Goal: Task Accomplishment & Management: Manage account settings

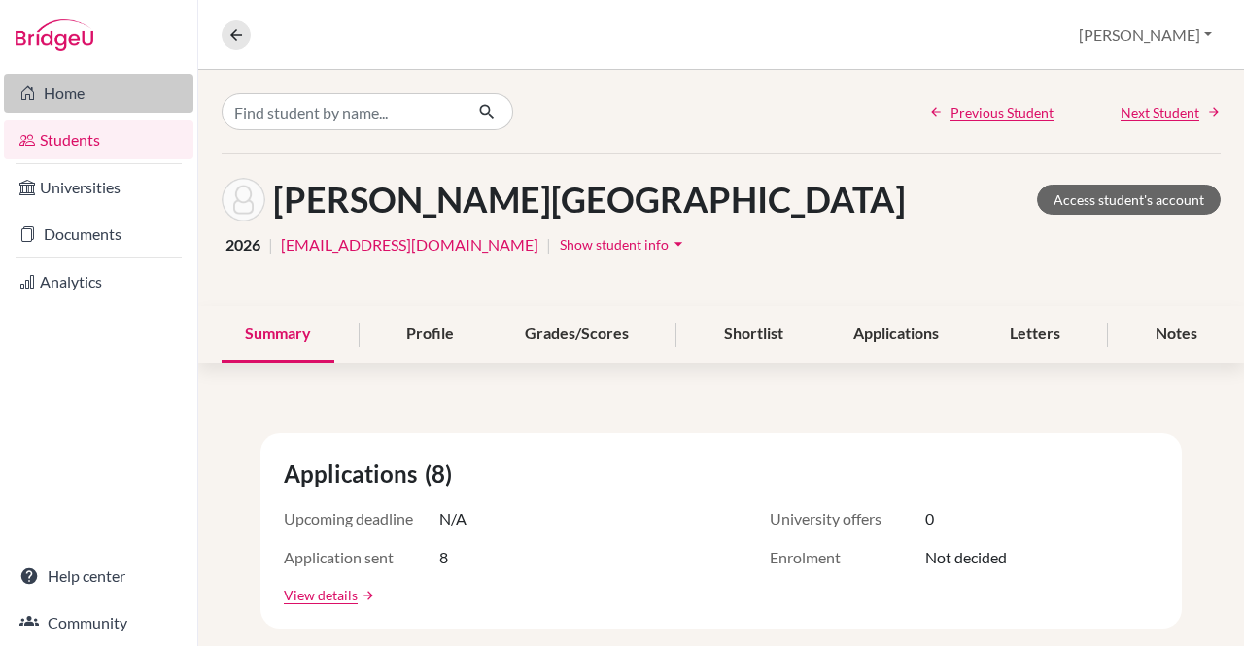
click at [68, 92] on link "Home" at bounding box center [98, 93] width 189 height 39
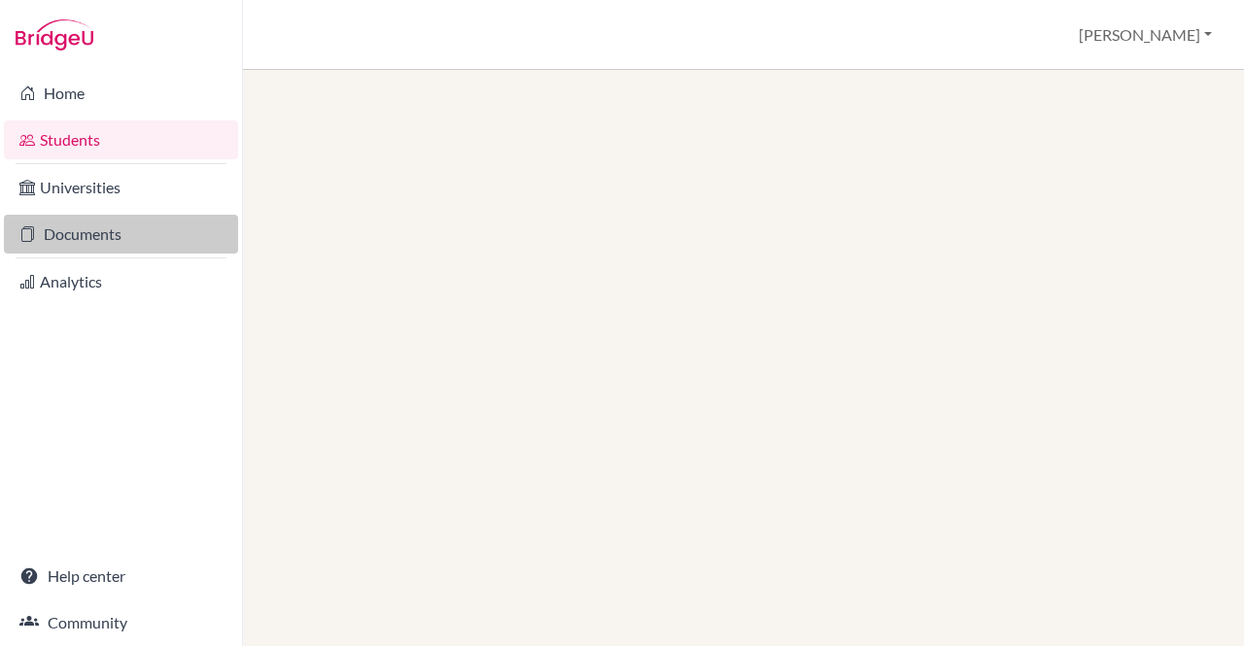
click at [71, 227] on link "Documents" at bounding box center [121, 234] width 234 height 39
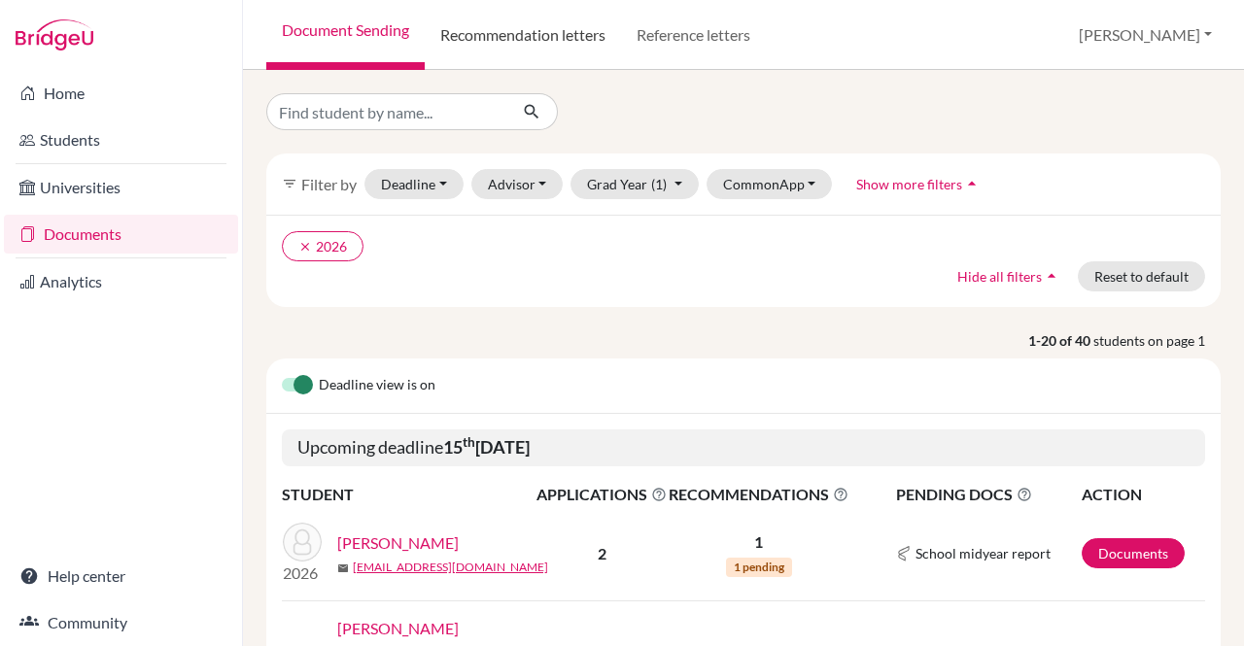
click at [532, 39] on link "Recommendation letters" at bounding box center [523, 35] width 196 height 70
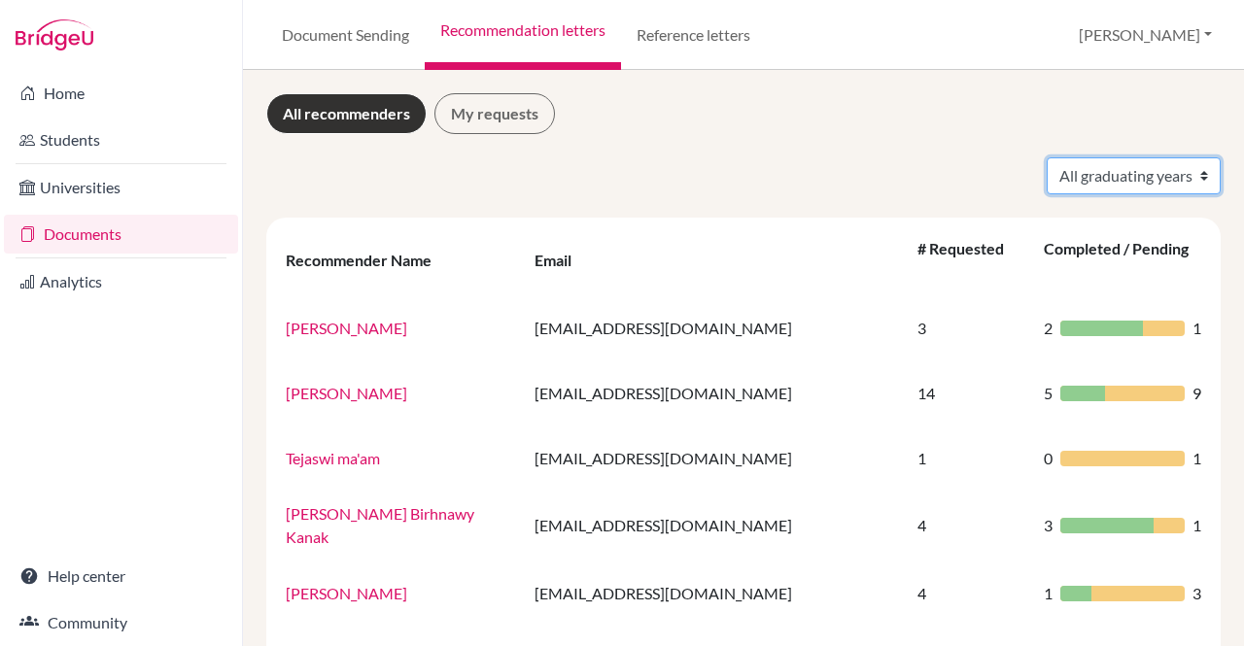
click at [1180, 170] on select "All graduating years 2025 2026" at bounding box center [1134, 175] width 174 height 37
select select "2026"
click at [1047, 157] on select "All graduating years 2025 2026" at bounding box center [1134, 175] width 174 height 37
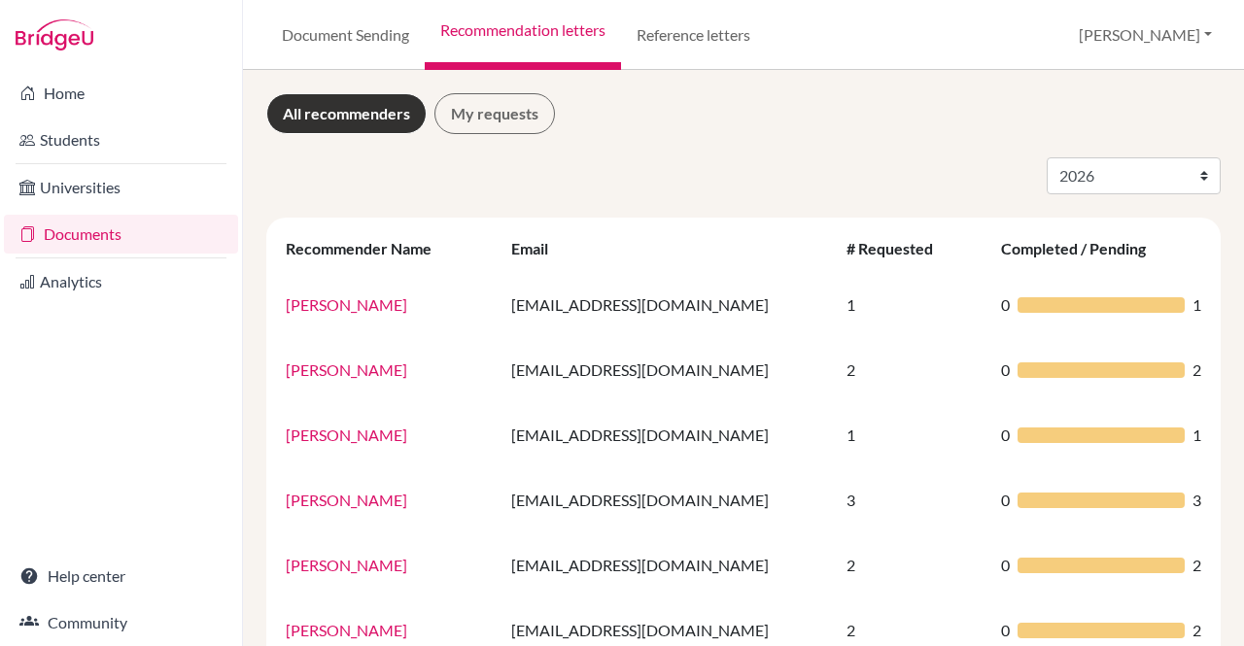
select select "2026"
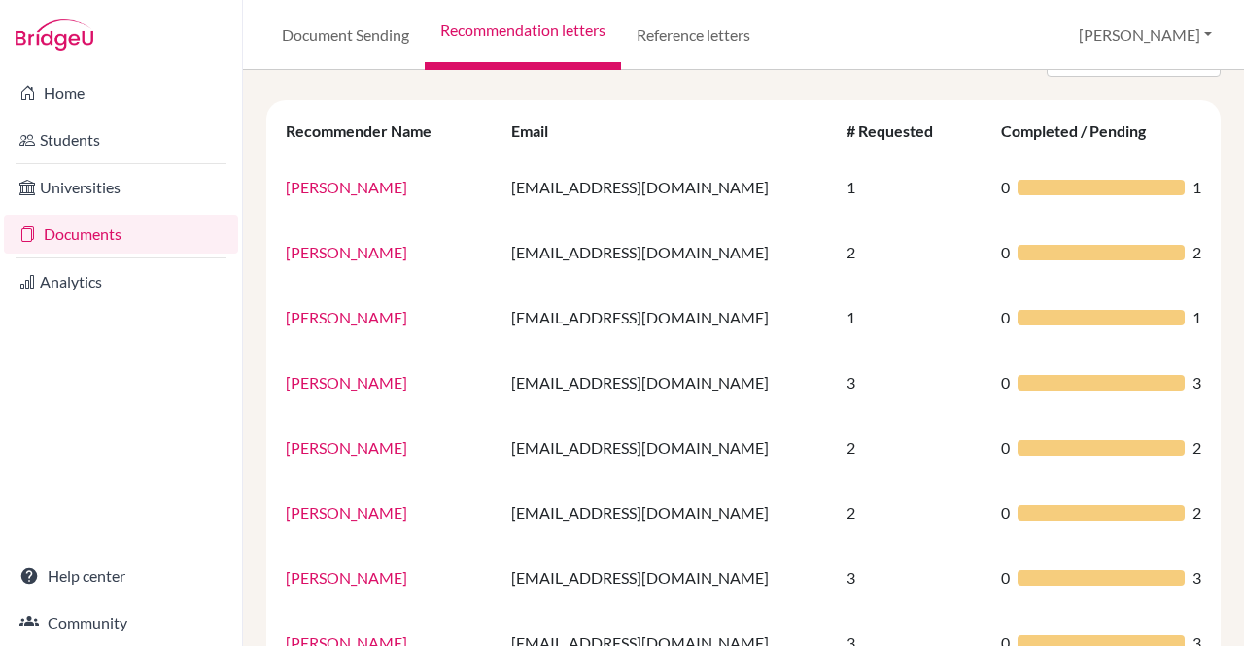
scroll to position [119, 0]
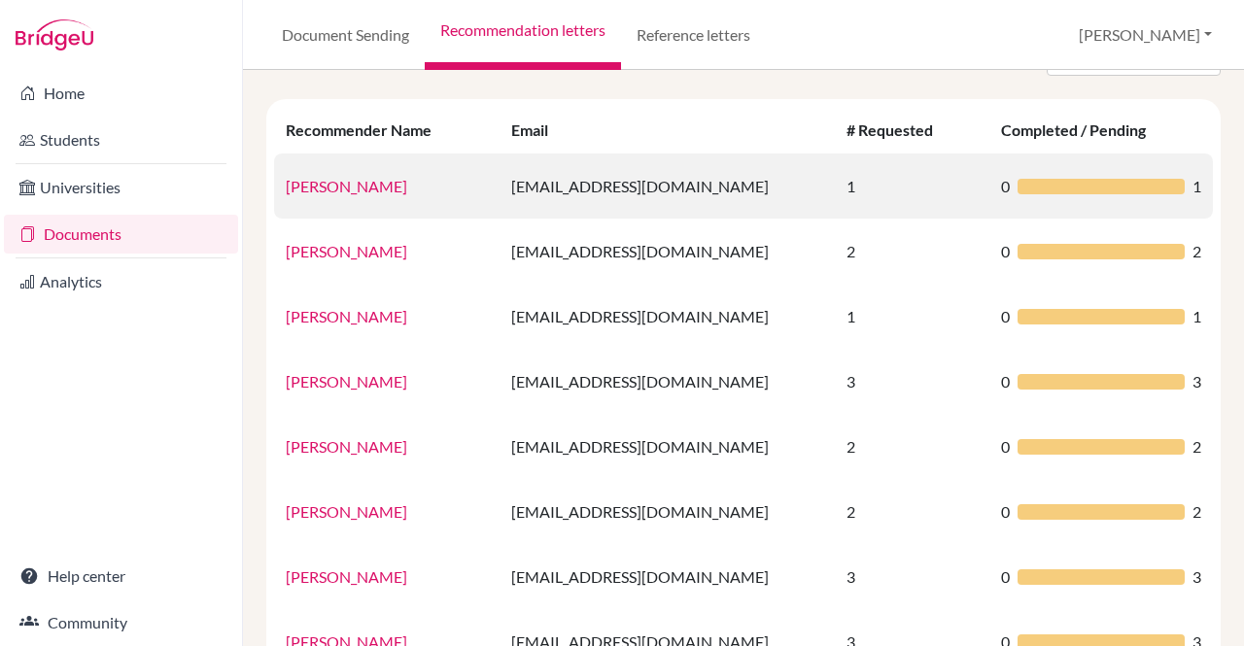
click at [365, 195] on td "[PERSON_NAME]" at bounding box center [386, 186] width 225 height 65
click at [364, 189] on link "[PERSON_NAME]" at bounding box center [346, 186] width 121 height 18
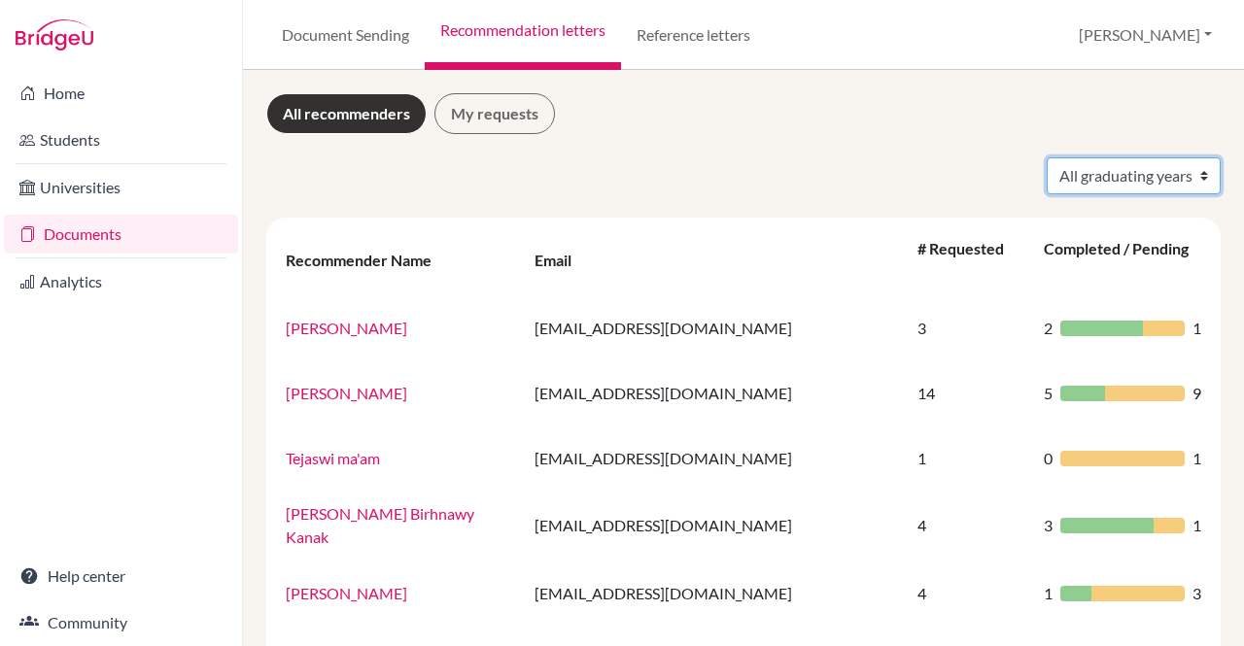
click at [1193, 167] on select "All graduating years 2025 2026" at bounding box center [1134, 175] width 174 height 37
select select "2026"
click at [1047, 157] on select "All graduating years 2025 2026" at bounding box center [1134, 175] width 174 height 37
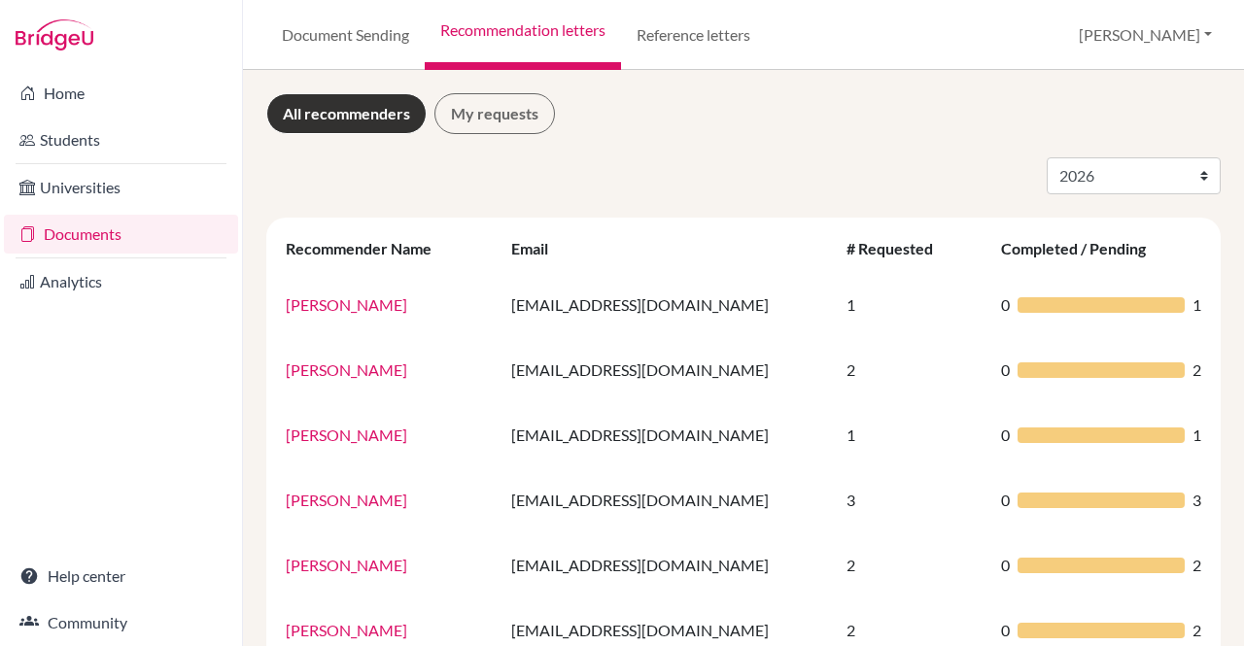
select select "2026"
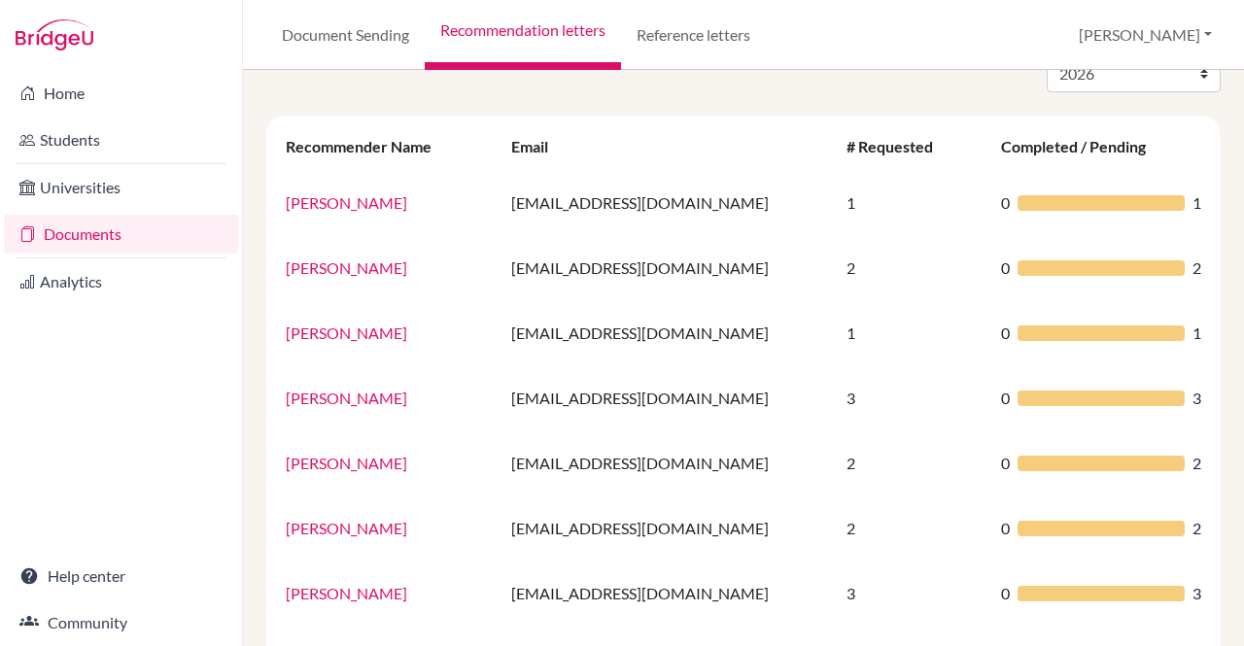
scroll to position [103, 0]
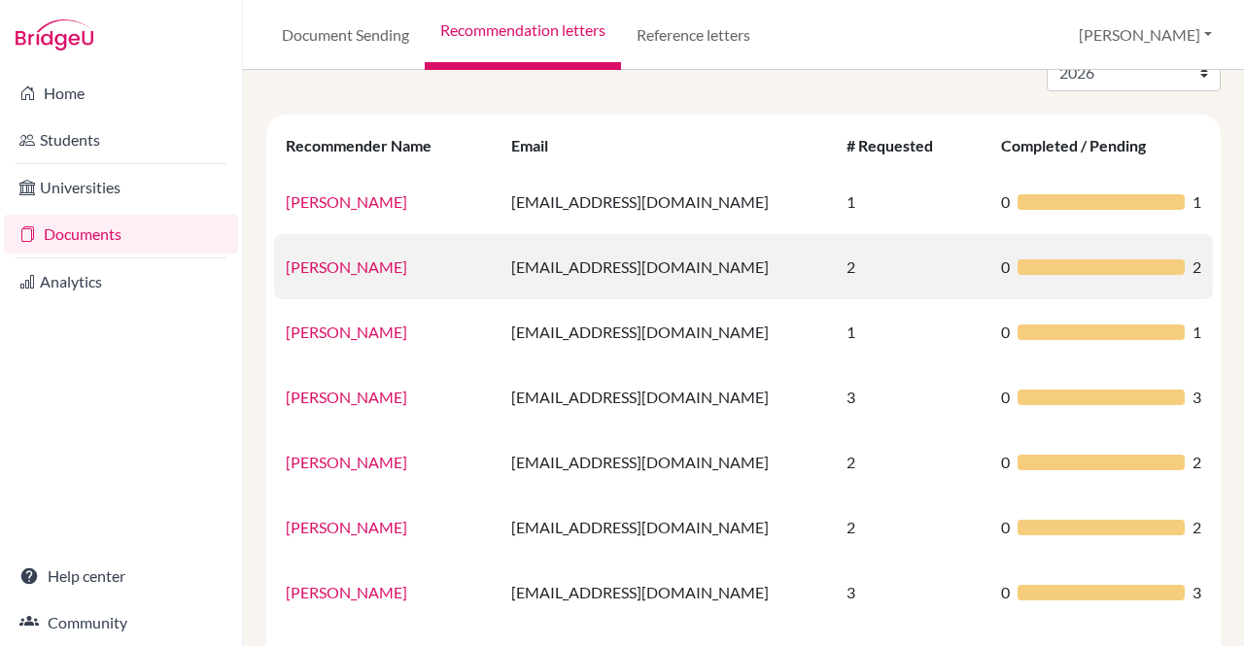
click at [499, 269] on td "[PERSON_NAME]" at bounding box center [386, 266] width 225 height 65
click at [406, 258] on link "[PERSON_NAME]" at bounding box center [346, 267] width 121 height 18
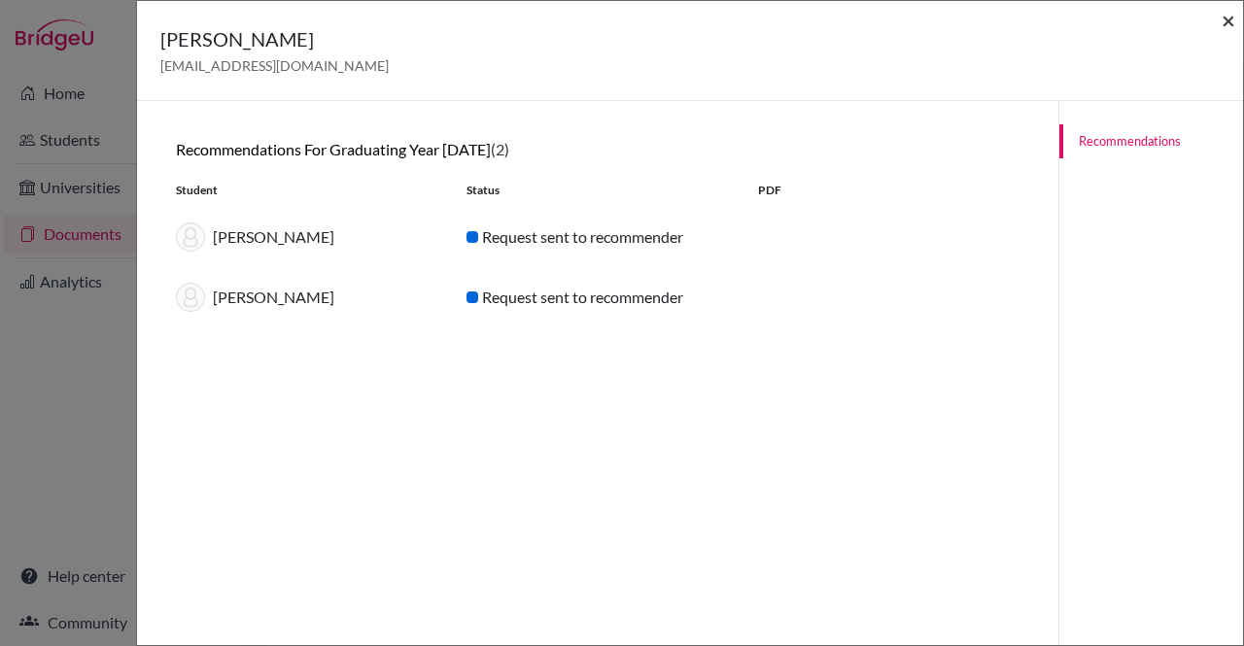
click at [1230, 24] on span "×" at bounding box center [1228, 20] width 14 height 28
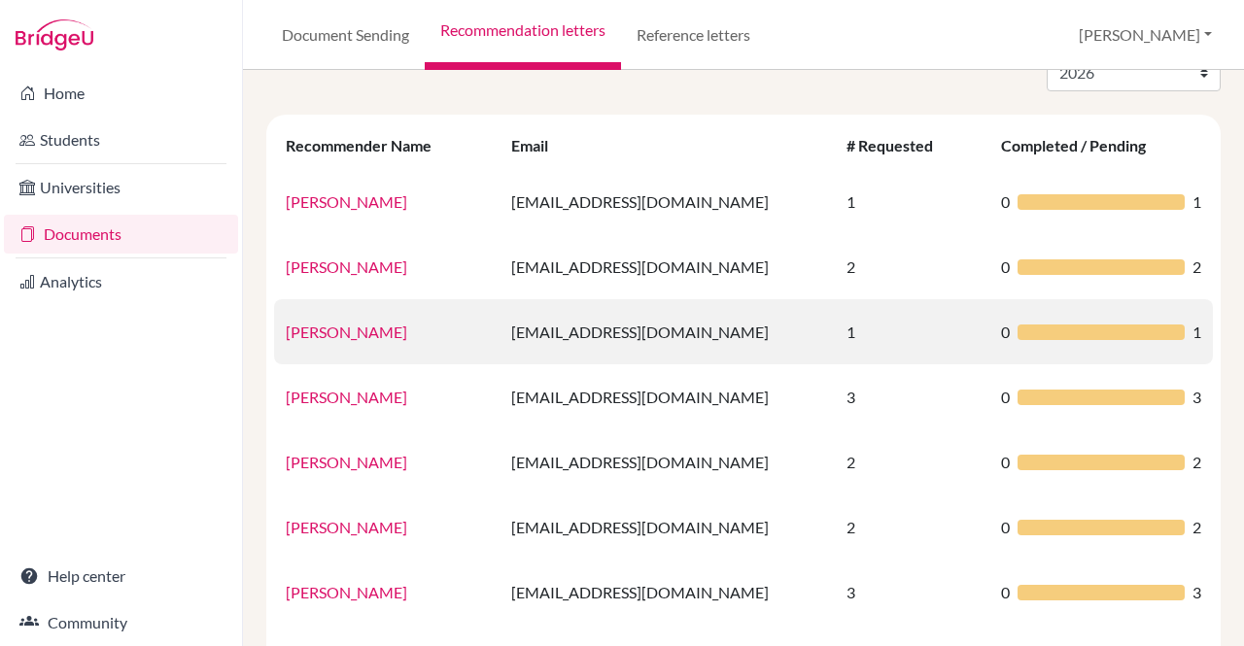
click at [351, 332] on link "[PERSON_NAME]" at bounding box center [346, 332] width 121 height 18
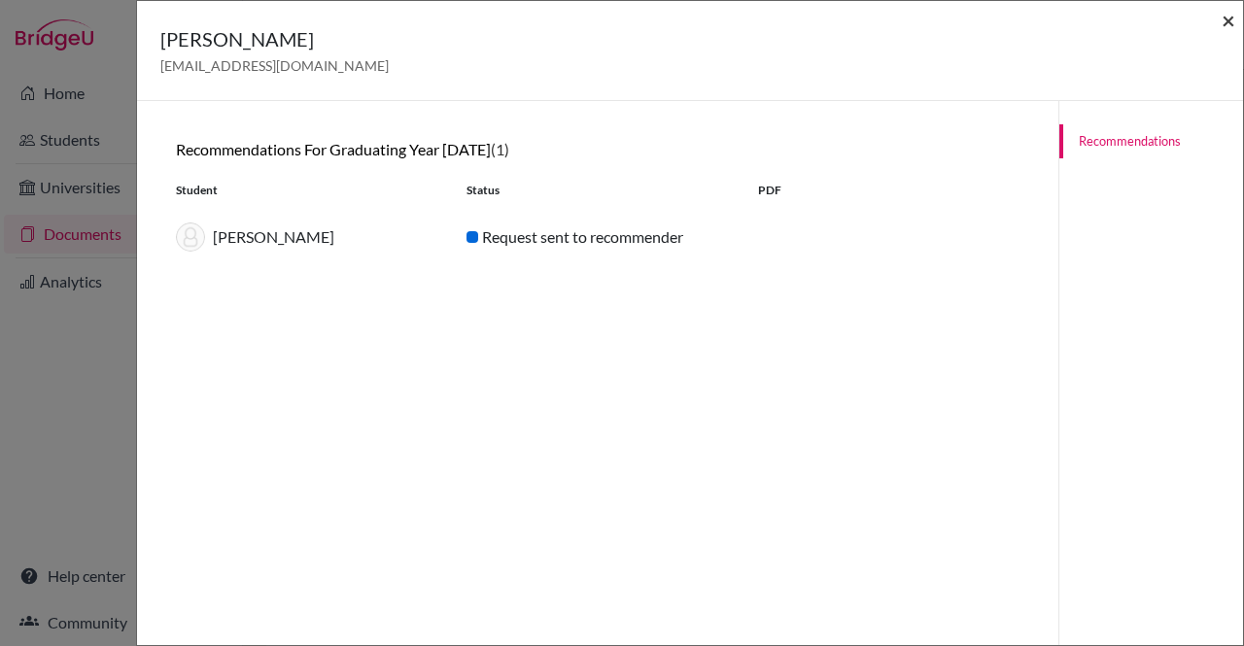
click at [1221, 26] on span "×" at bounding box center [1228, 20] width 14 height 28
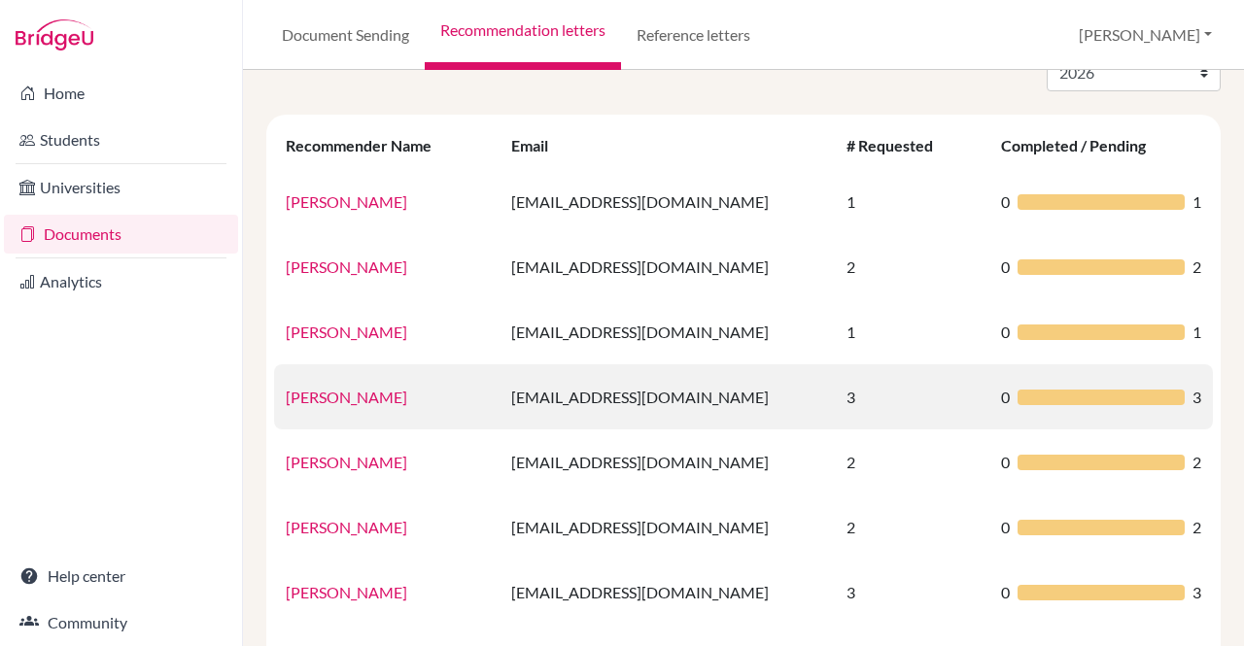
click at [332, 390] on link "[PERSON_NAME]" at bounding box center [346, 397] width 121 height 18
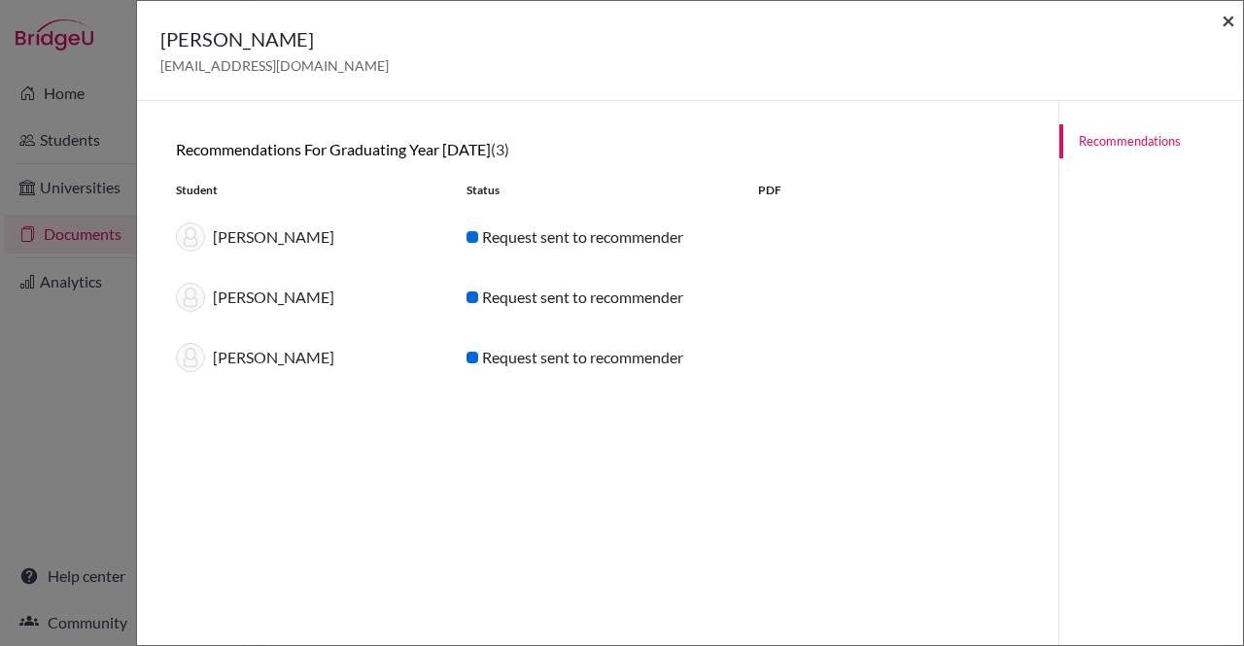
click at [1231, 22] on span "×" at bounding box center [1228, 20] width 14 height 28
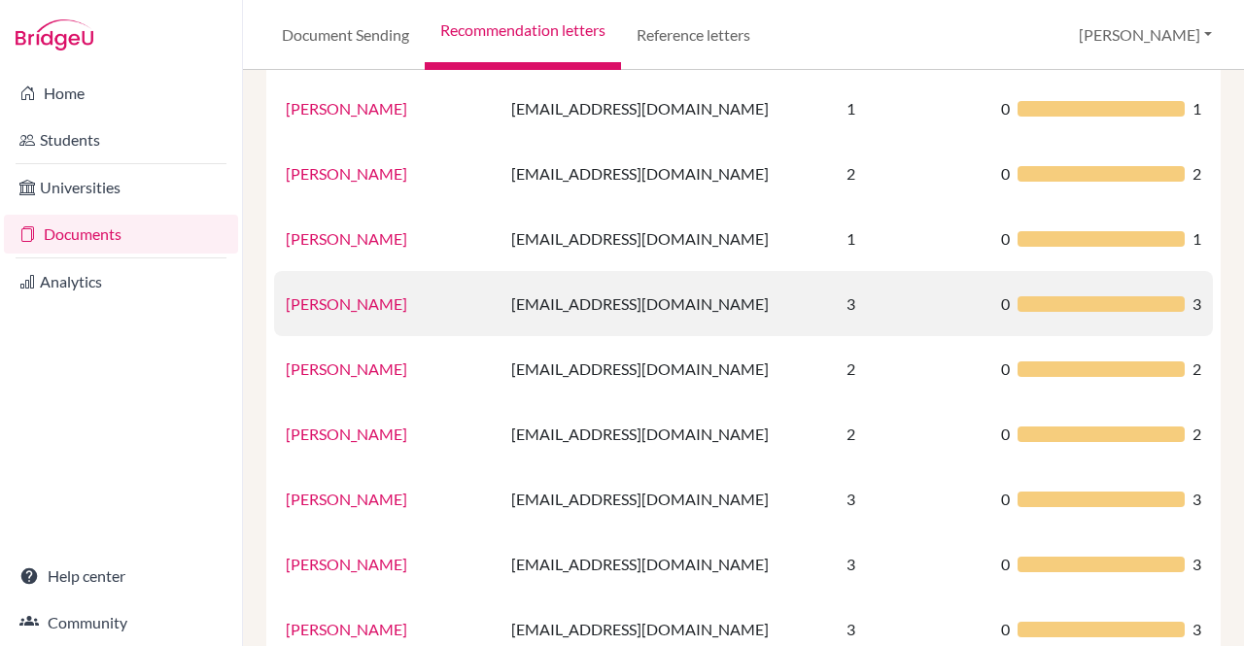
scroll to position [266, 0]
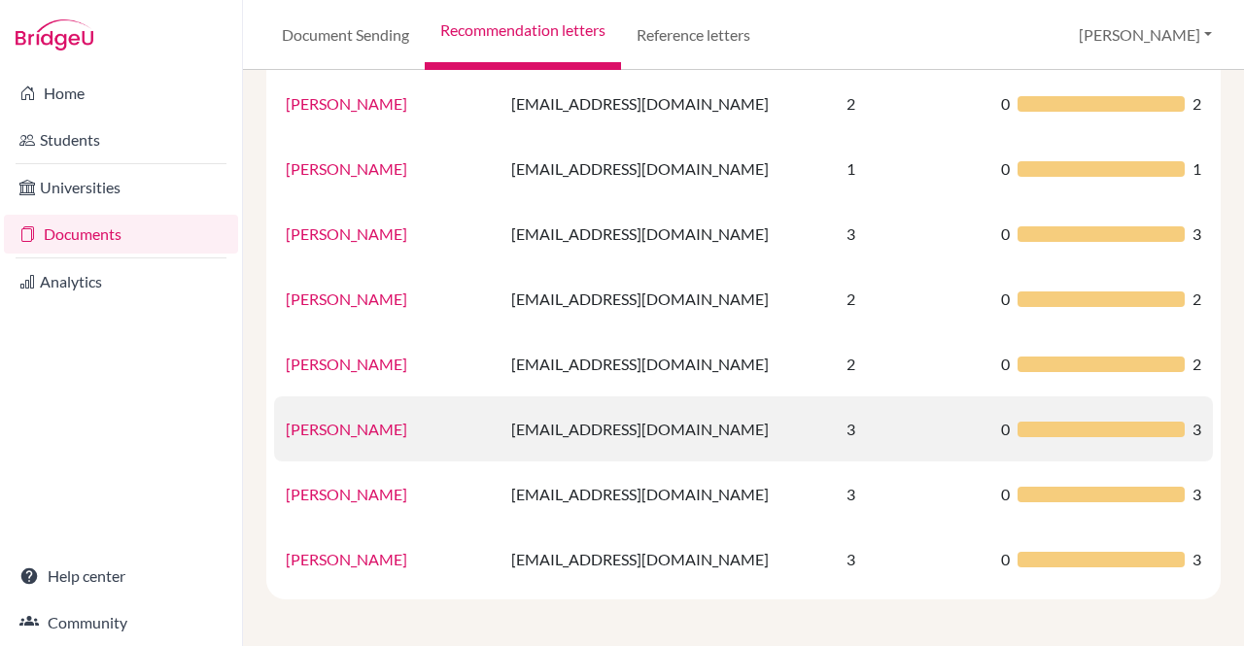
click at [368, 430] on link "[PERSON_NAME]" at bounding box center [346, 429] width 121 height 18
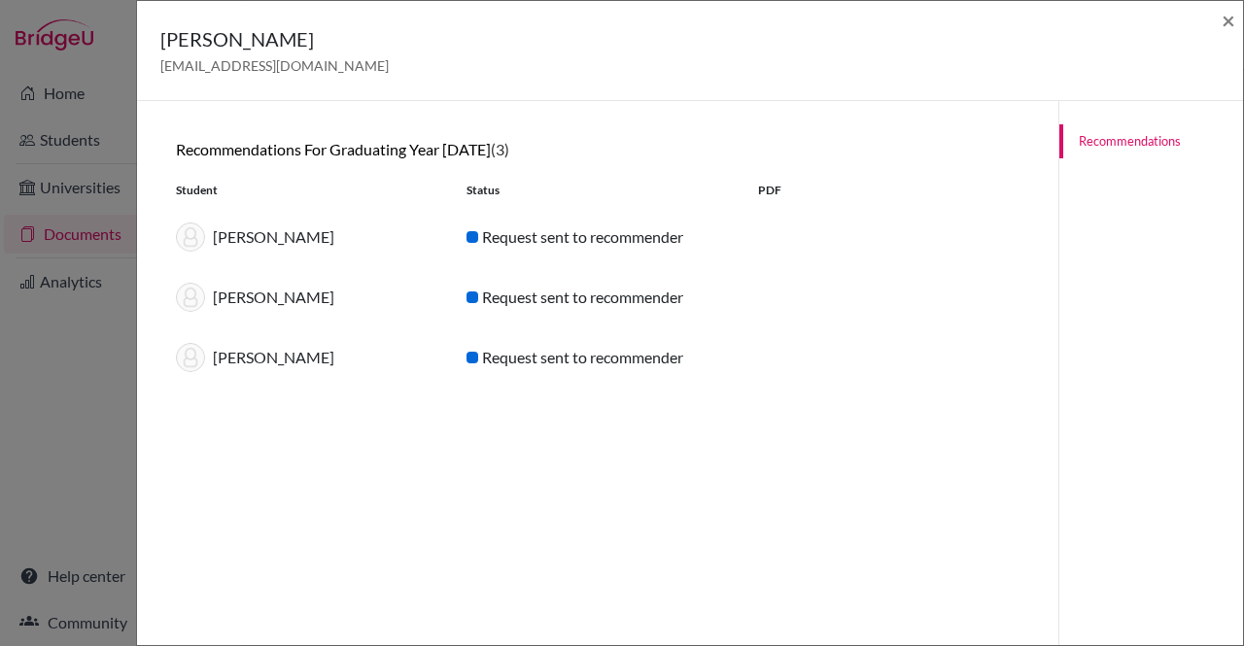
click at [1235, 28] on div "[PERSON_NAME] [PERSON_NAME][EMAIL_ADDRESS][DOMAIN_NAME] ×" at bounding box center [690, 51] width 1106 height 100
click at [1228, 15] on span "×" at bounding box center [1228, 20] width 14 height 28
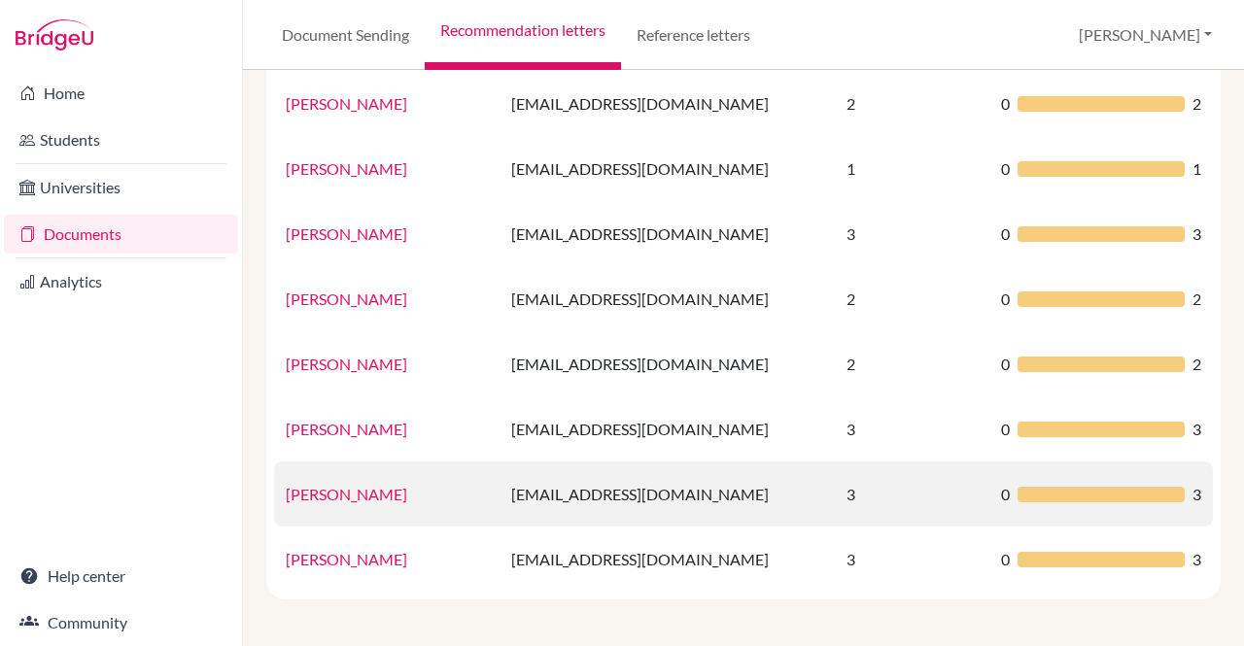
click at [352, 489] on link "[PERSON_NAME]" at bounding box center [346, 494] width 121 height 18
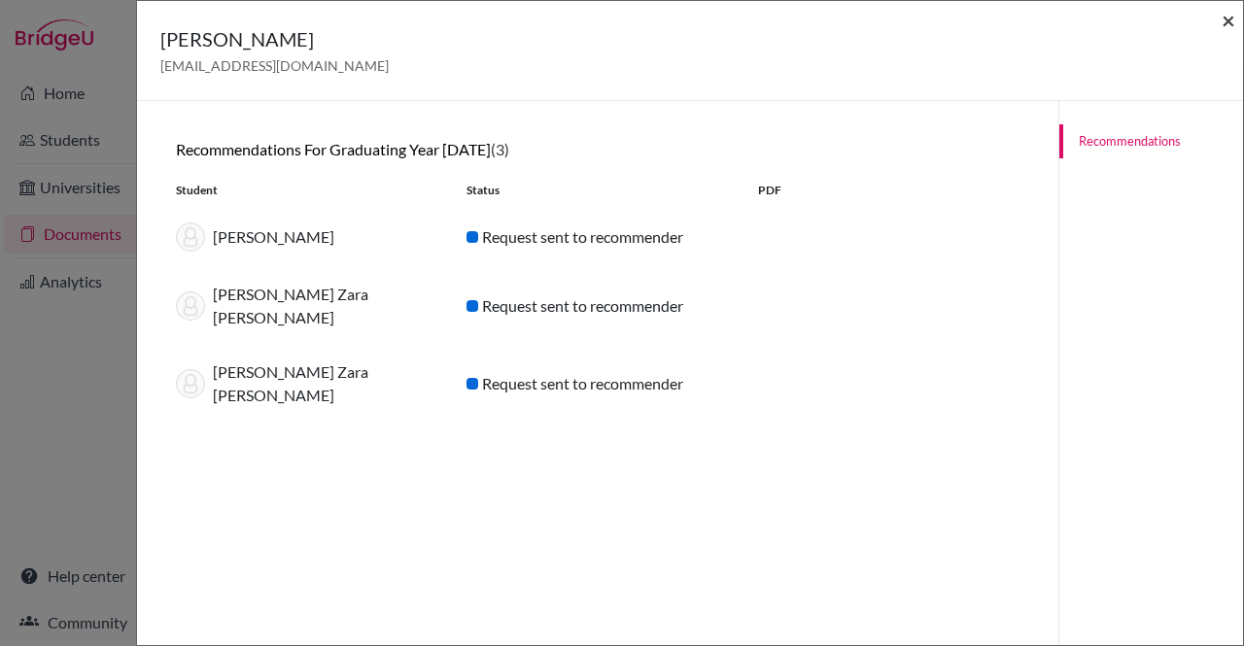
click at [1233, 27] on span "×" at bounding box center [1228, 20] width 14 height 28
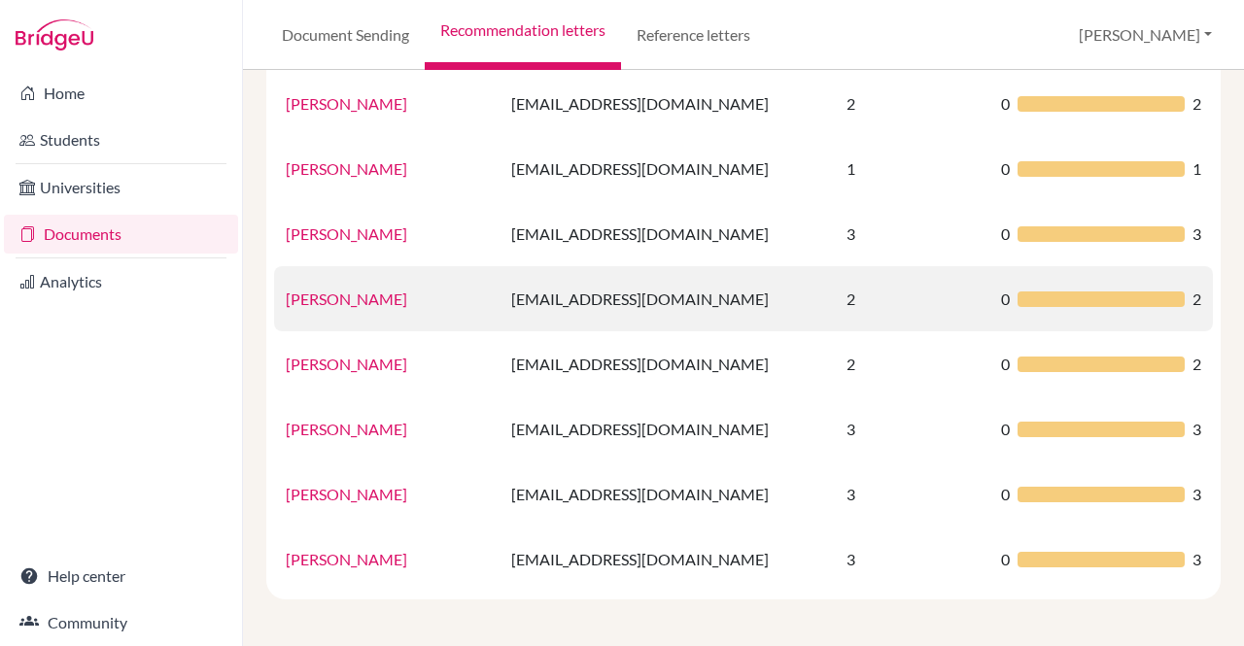
scroll to position [0, 0]
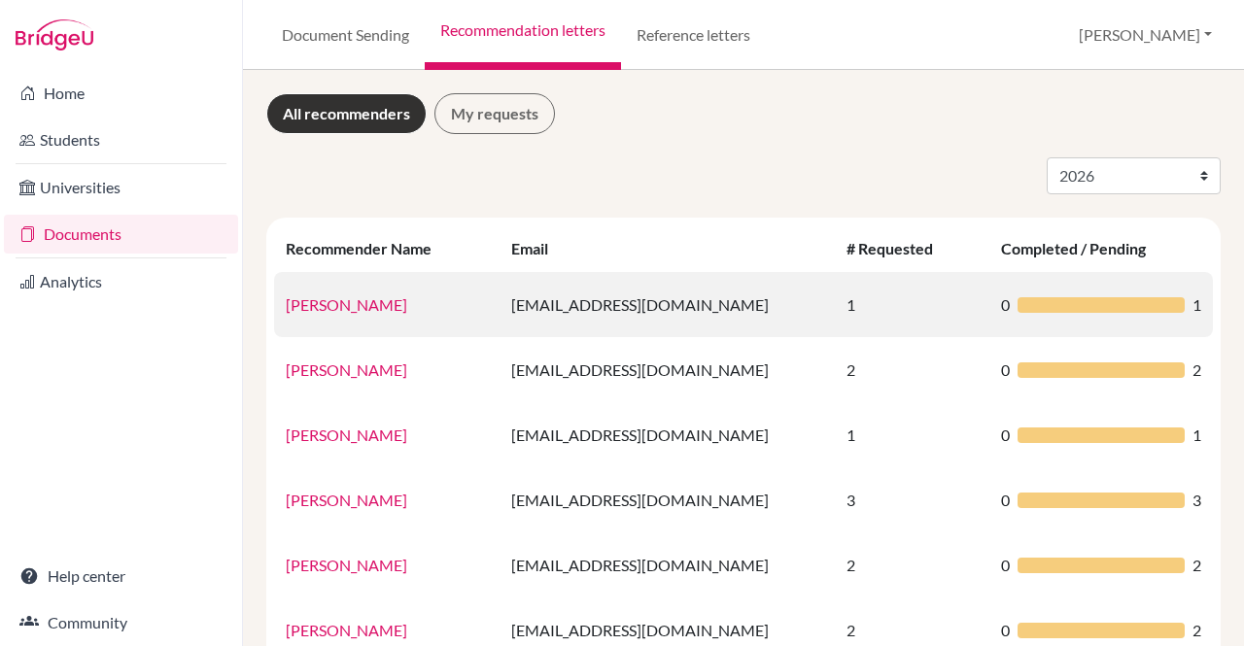
click at [330, 307] on link "[PERSON_NAME]" at bounding box center [346, 304] width 121 height 18
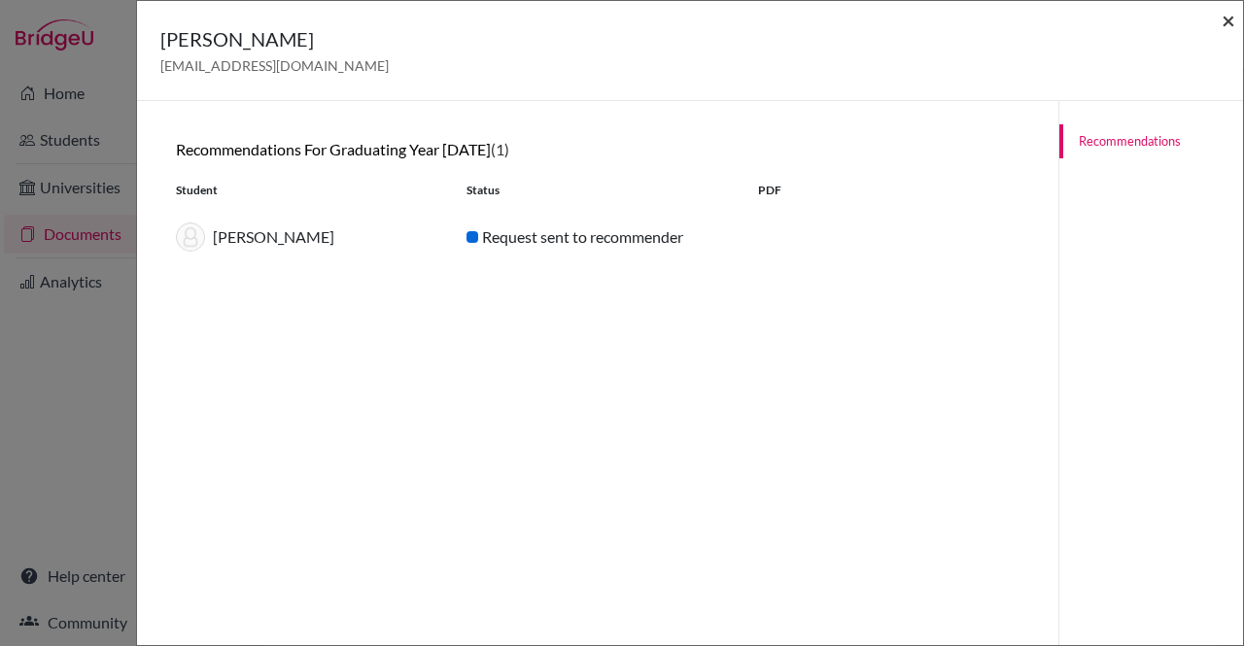
click at [1226, 19] on span "×" at bounding box center [1228, 20] width 14 height 28
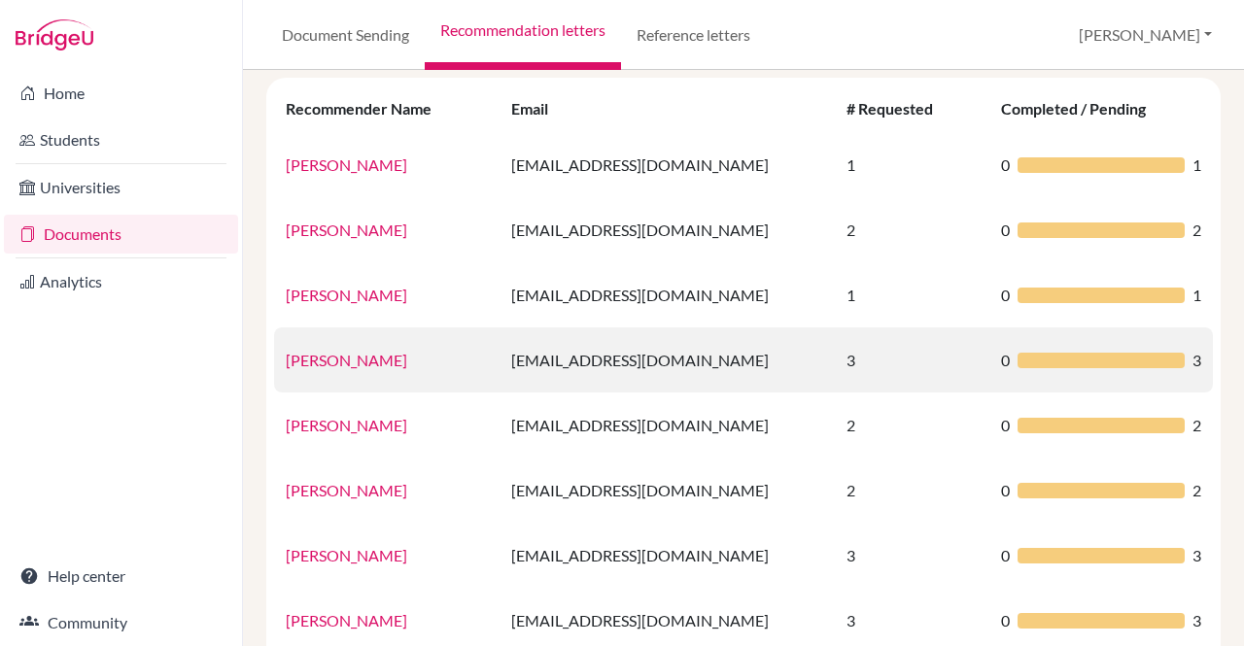
scroll to position [266, 0]
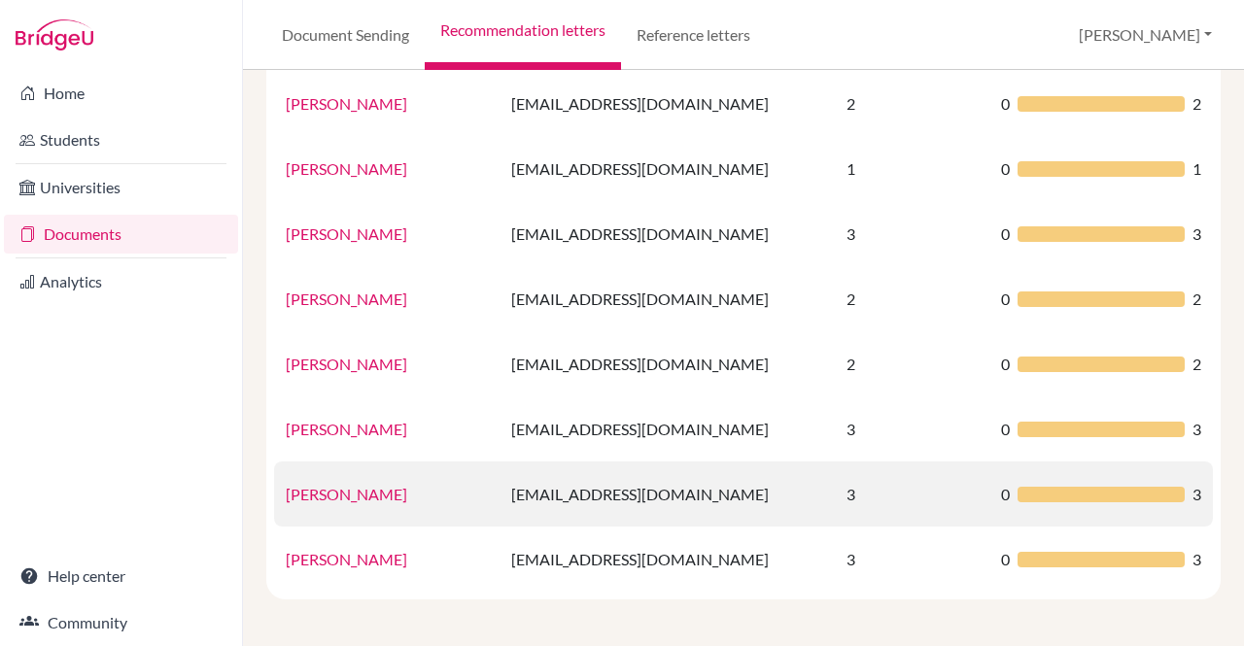
click at [322, 486] on link "[PERSON_NAME]" at bounding box center [346, 494] width 121 height 18
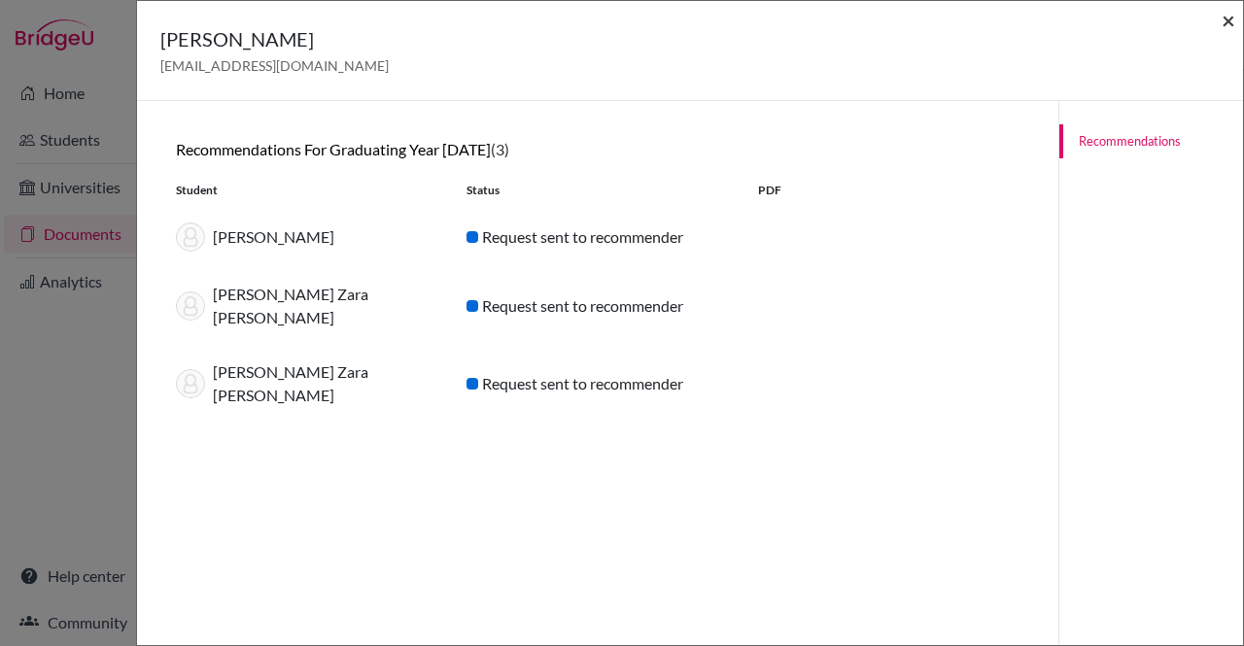
click at [1229, 20] on span "×" at bounding box center [1228, 20] width 14 height 28
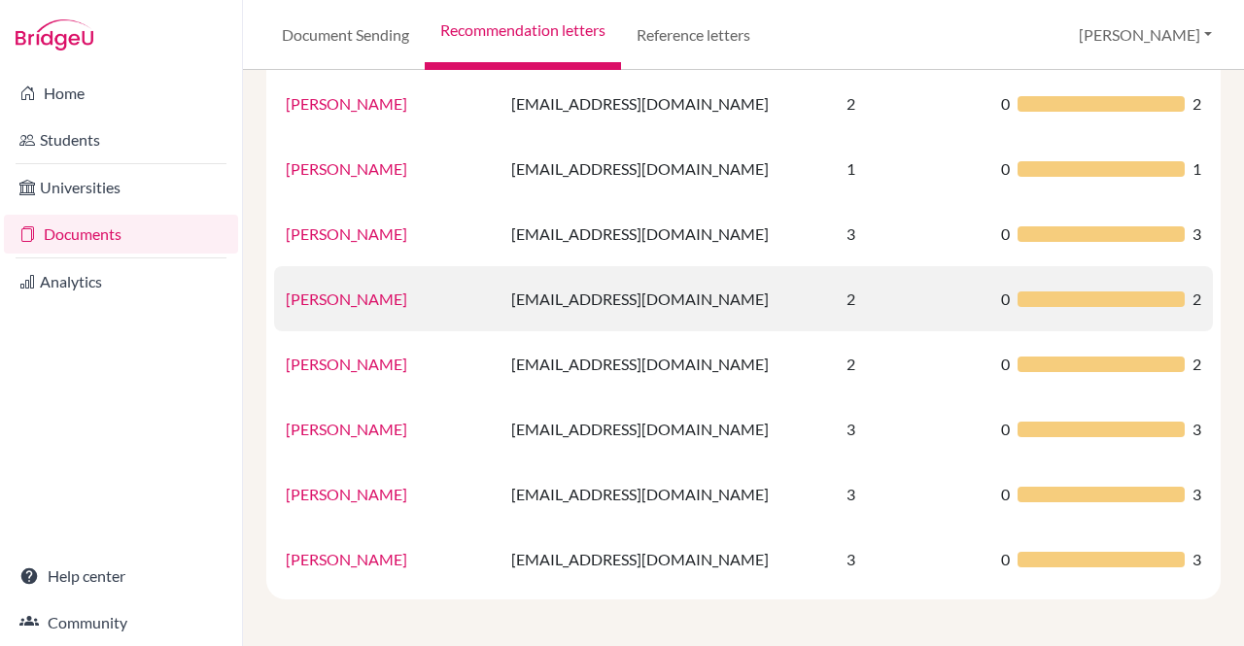
scroll to position [0, 0]
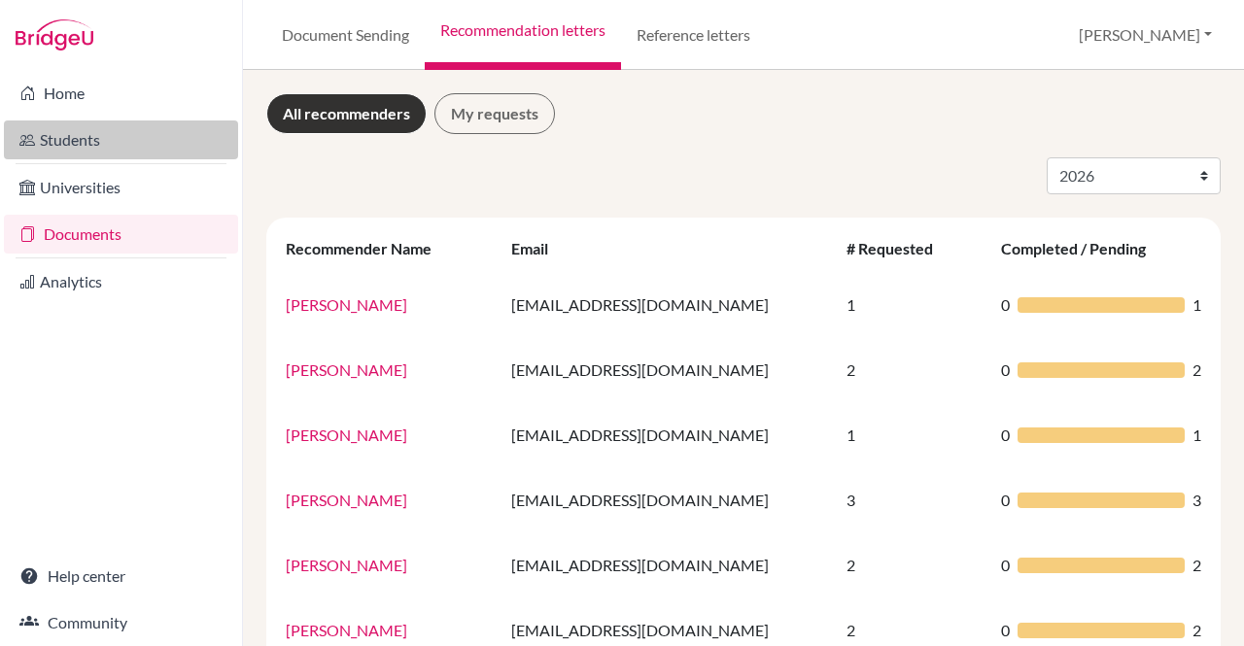
click at [91, 138] on link "Students" at bounding box center [121, 139] width 234 height 39
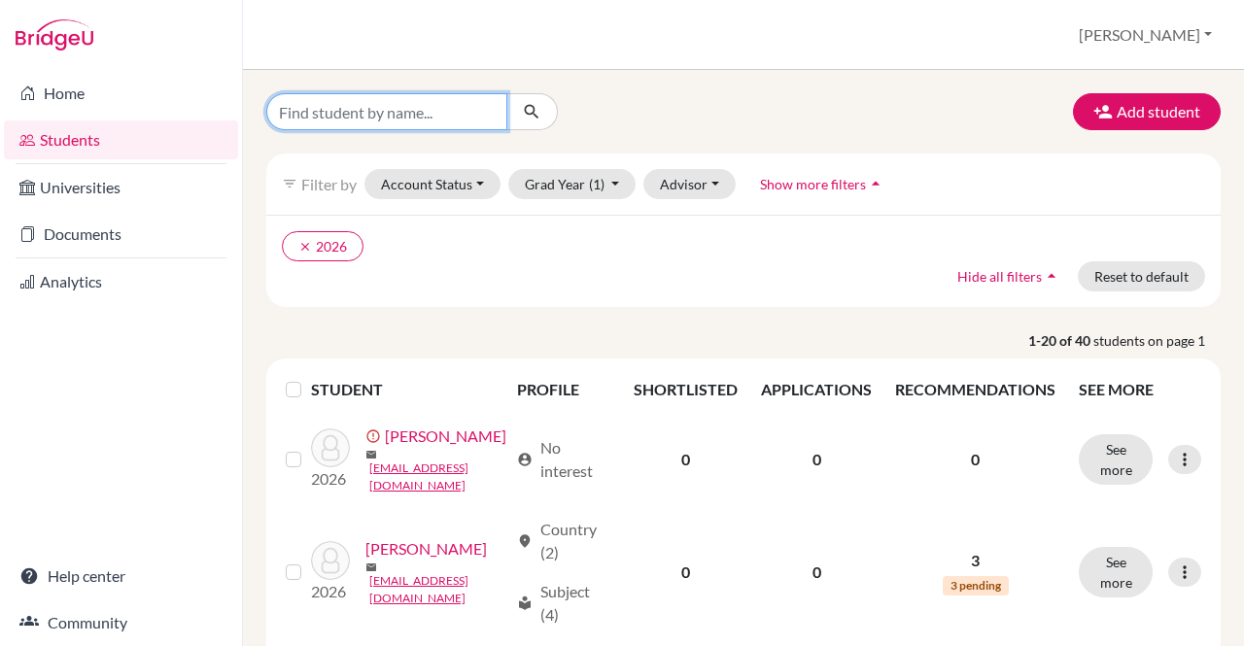
click at [355, 101] on input "Find student by name..." at bounding box center [386, 111] width 241 height 37
type input "[PERSON_NAME]"
click button "submit" at bounding box center [532, 111] width 52 height 37
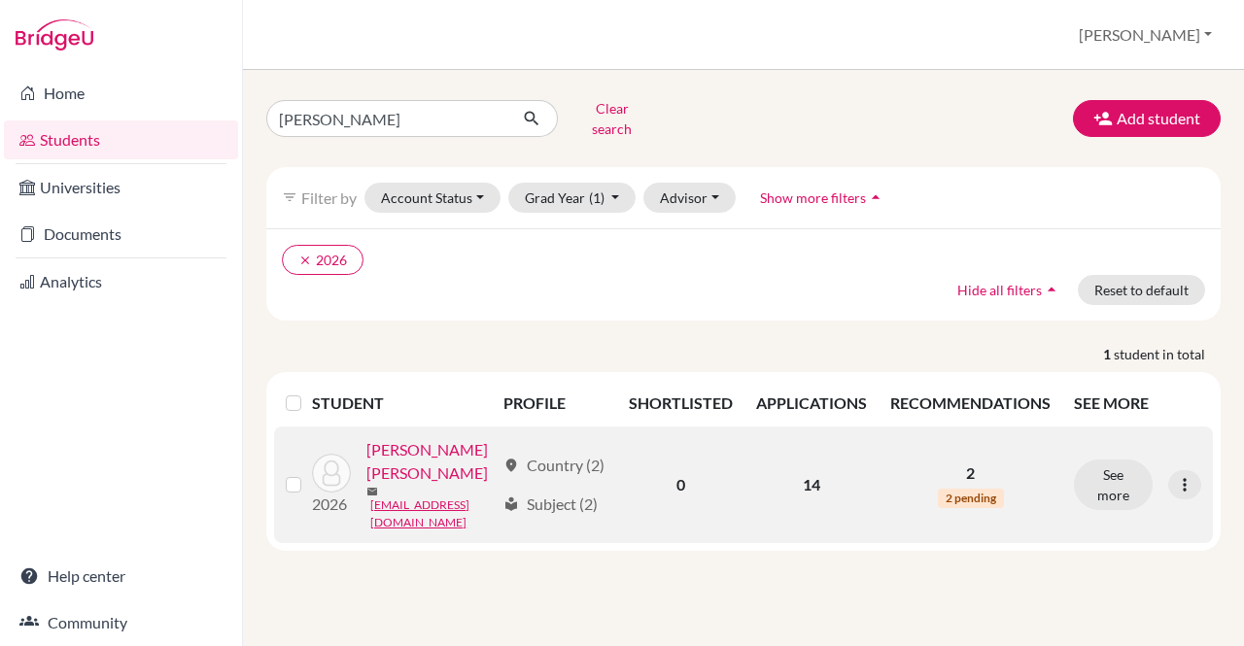
click at [442, 441] on link "[PERSON_NAME] [PERSON_NAME]" at bounding box center [430, 461] width 128 height 47
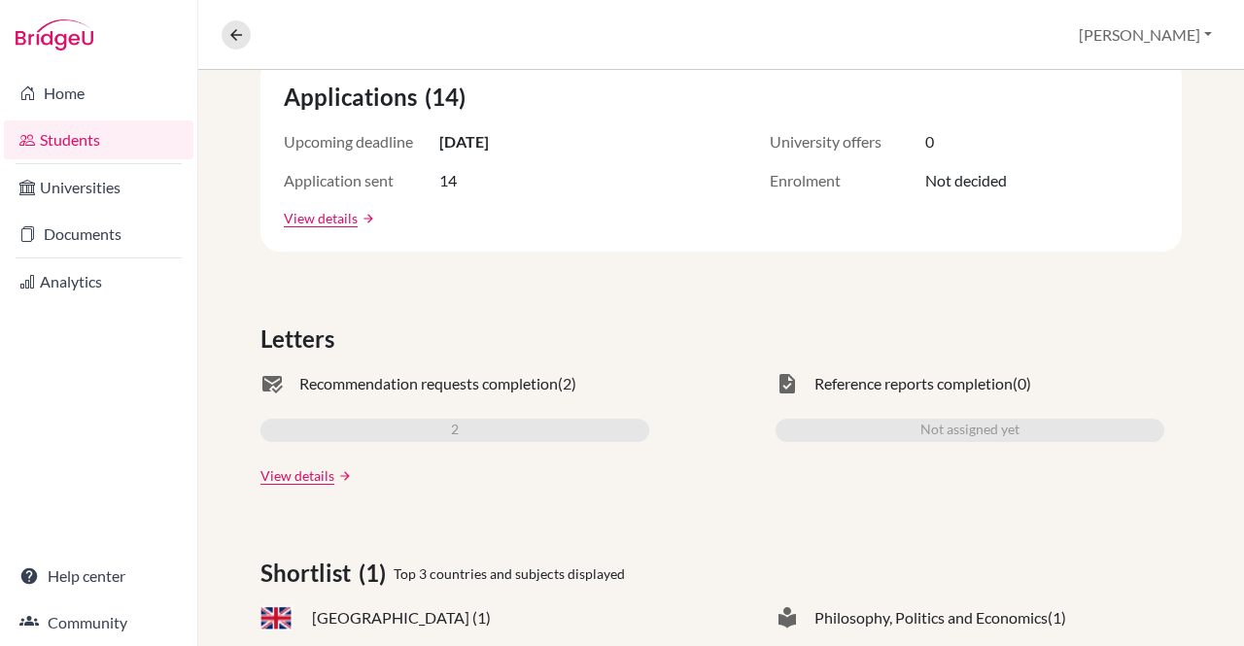
scroll to position [379, 0]
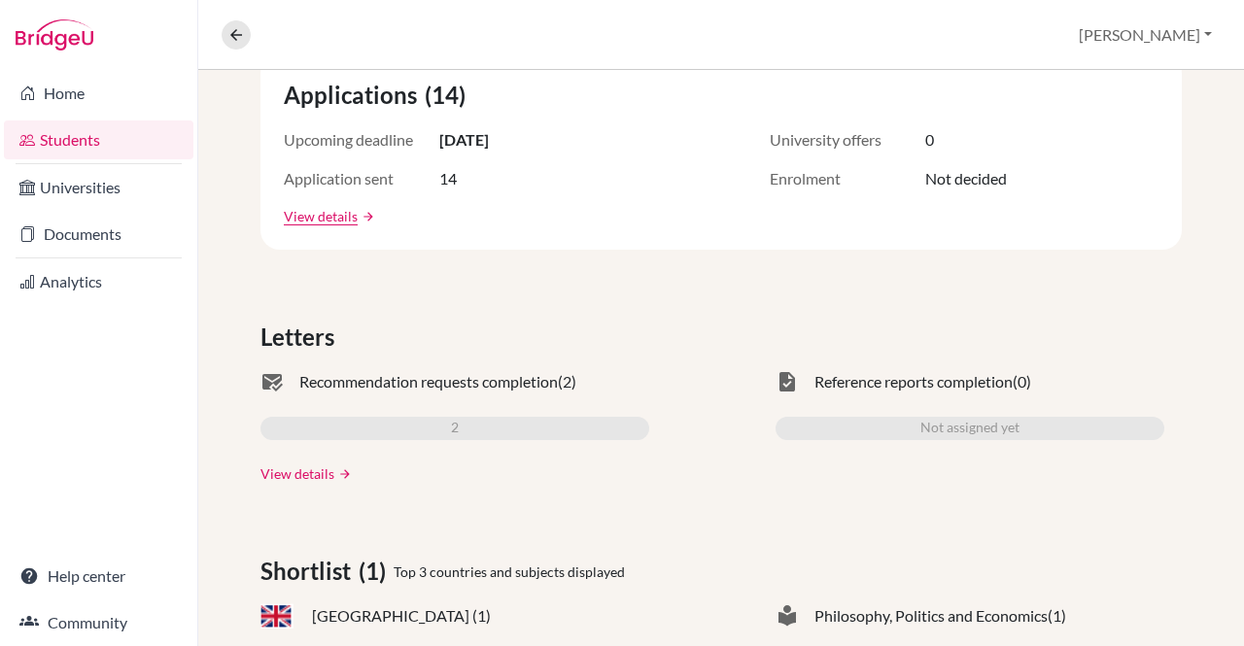
click at [282, 464] on link "View details" at bounding box center [297, 474] width 74 height 20
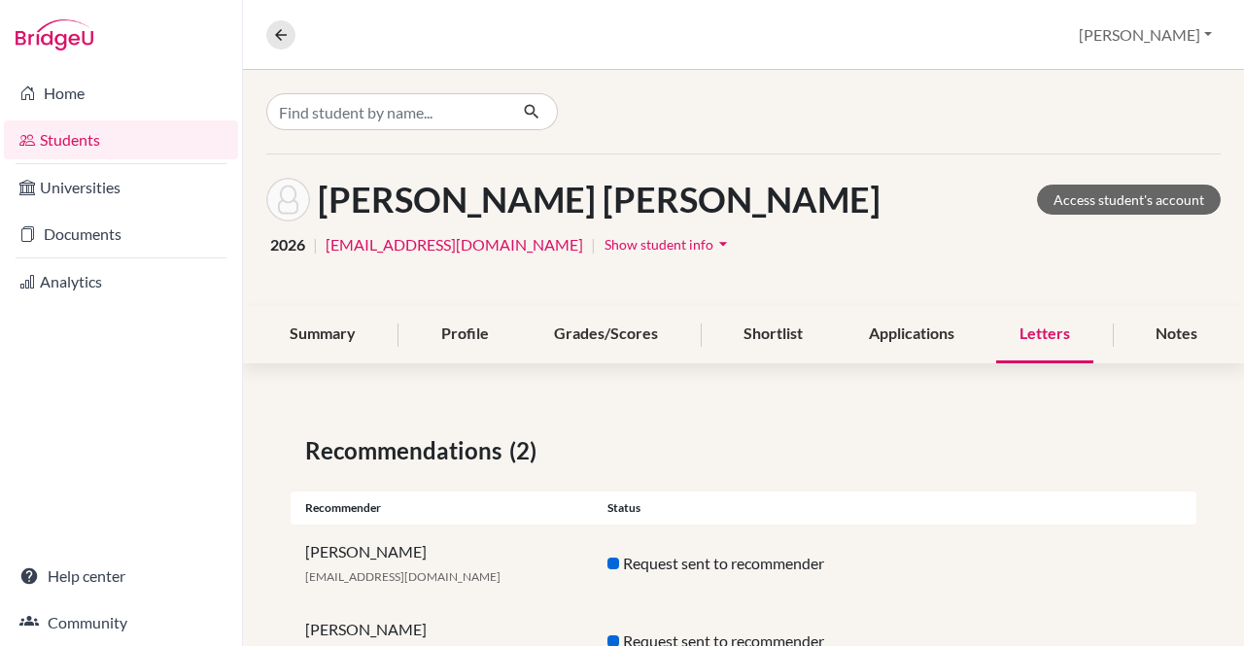
scroll to position [81, 0]
